Goal: Information Seeking & Learning: Learn about a topic

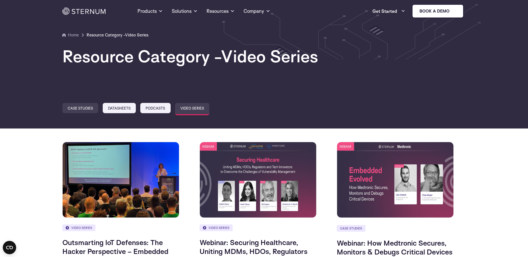
click at [76, 106] on link "Case Studies" at bounding box center [80, 108] width 36 height 10
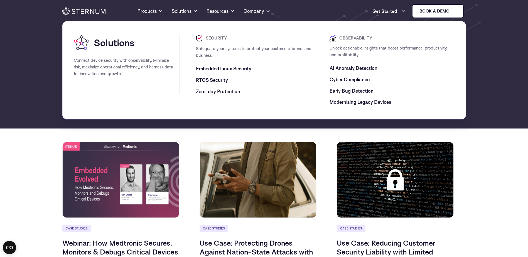
click at [232, 70] on span "Embedded Linux Security" at bounding box center [223, 68] width 55 height 7
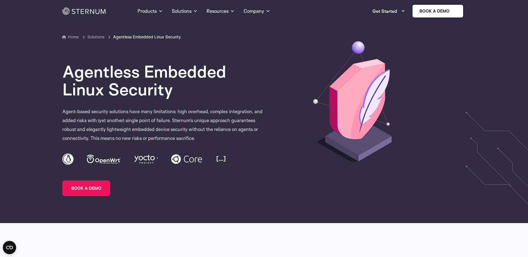
drag, startPoint x: 0, startPoint y: 0, endPoint x: 200, endPoint y: 10, distance: 200.3
click at [144, 13] on link "Products" at bounding box center [149, 11] width 25 height 20
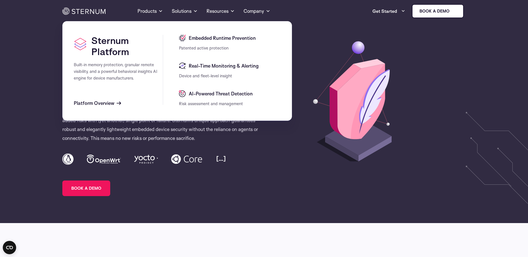
scroll to position [219, 0]
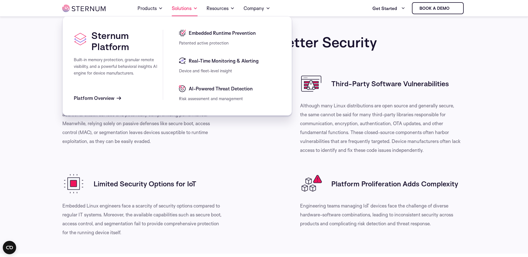
click at [182, 11] on link "Solutions" at bounding box center [185, 9] width 26 height 16
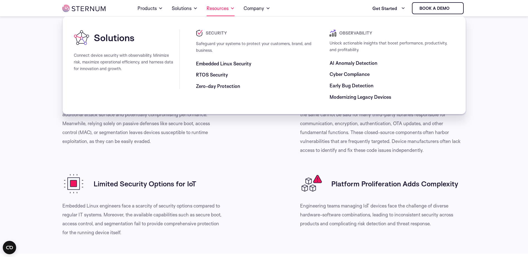
click at [207, 10] on link "Resources" at bounding box center [220, 9] width 28 height 16
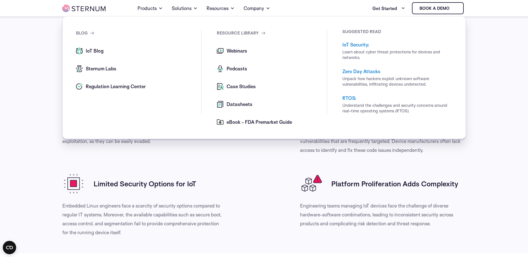
click at [96, 50] on span "IoT Blog" at bounding box center [93, 51] width 19 height 7
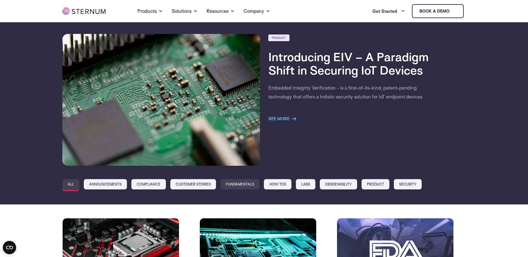
click at [240, 183] on link "Fundamentals" at bounding box center [239, 184] width 39 height 10
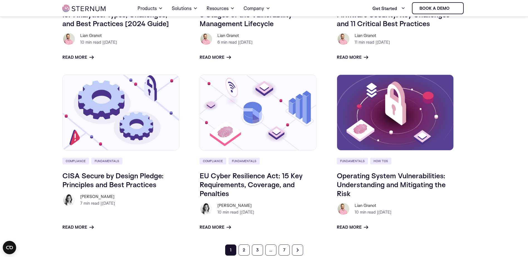
scroll to position [553, 0]
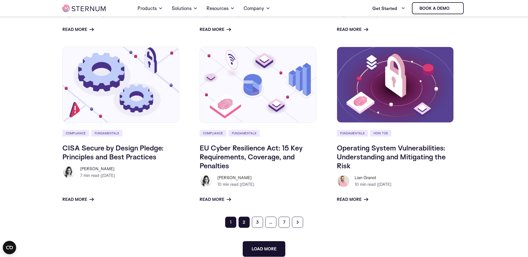
click at [244, 220] on link "2" at bounding box center [243, 222] width 11 height 11
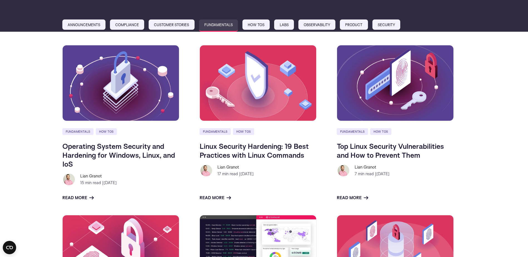
scroll to position [111, 0]
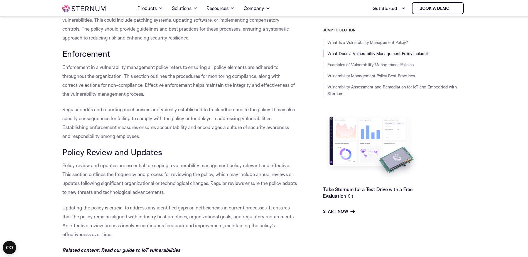
scroll to position [692, 0]
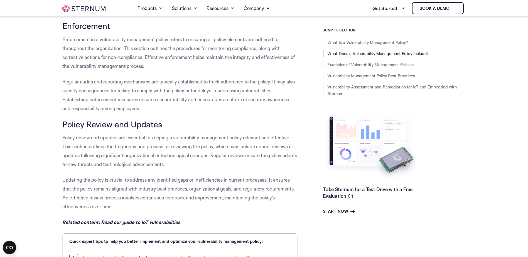
click at [107, 158] on span "Policy review and updates are essential to keeping a vulnerability management p…" at bounding box center [179, 151] width 234 height 33
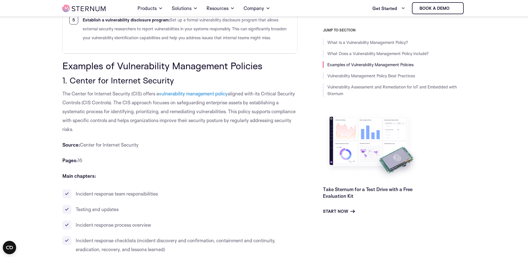
scroll to position [1053, 0]
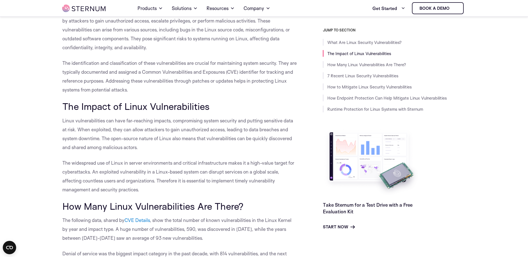
scroll to position [191, 0]
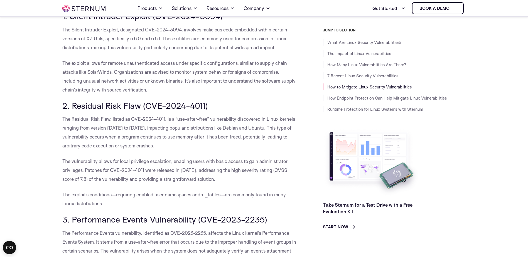
drag, startPoint x: 204, startPoint y: 89, endPoint x: 181, endPoint y: -3, distance: 94.9
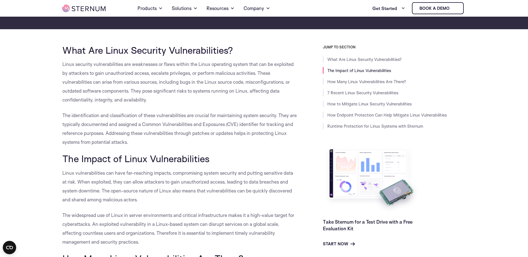
drag, startPoint x: 124, startPoint y: 121, endPoint x: 127, endPoint y: 110, distance: 11.0
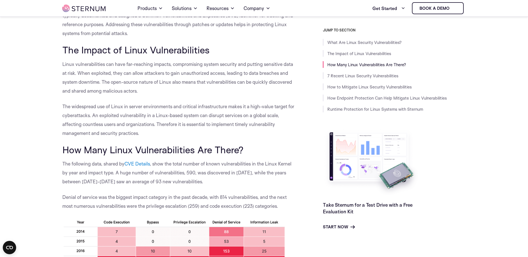
scroll to position [247, 0]
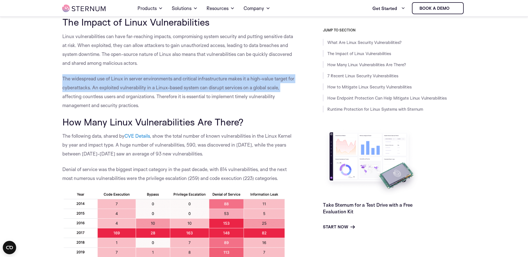
drag, startPoint x: 52, startPoint y: 75, endPoint x: 56, endPoint y: 96, distance: 21.8
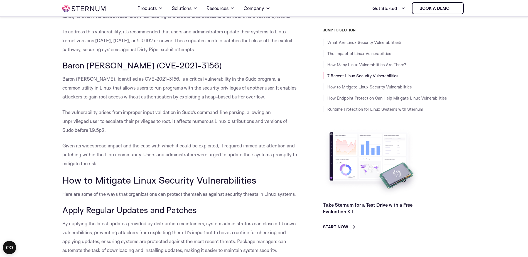
scroll to position [1110, 0]
